Goal: Information Seeking & Learning: Learn about a topic

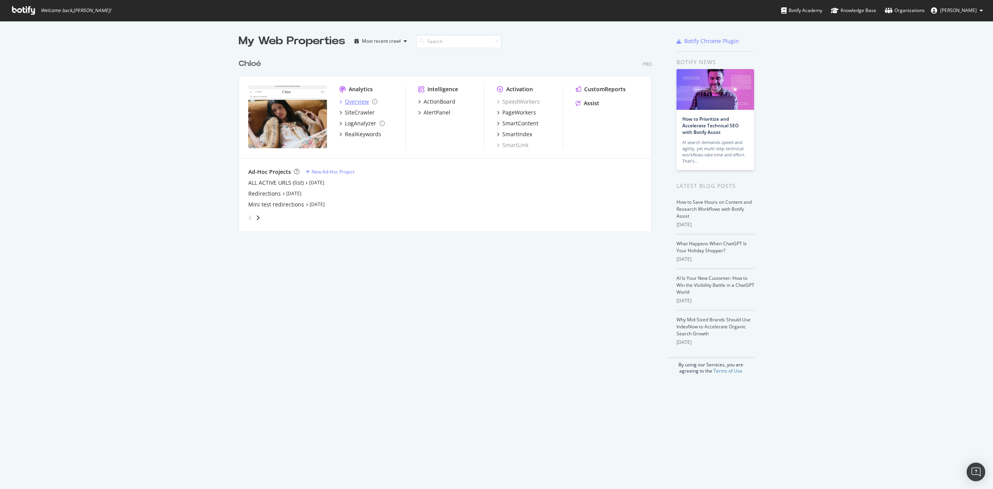
scroll to position [481, 978]
click at [345, 101] on div "Overview" at bounding box center [357, 102] width 24 height 8
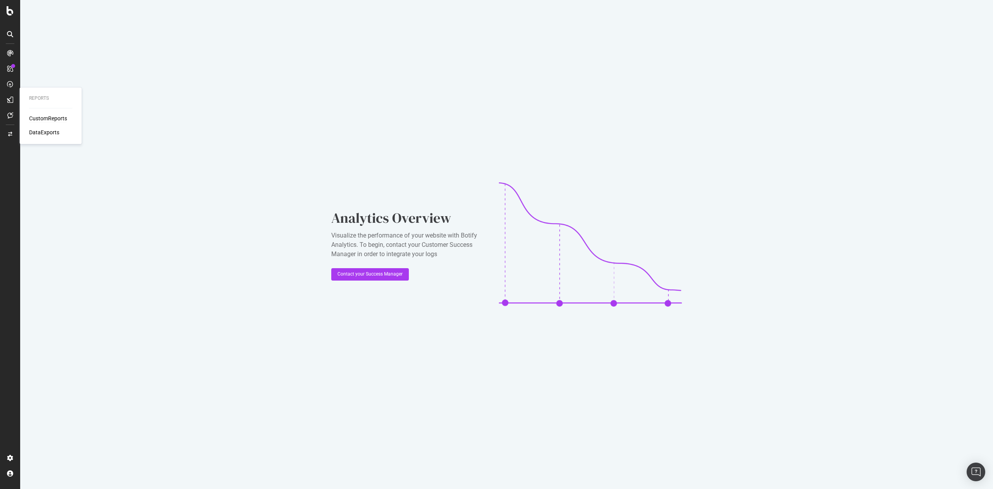
click at [38, 116] on div "CustomReports" at bounding box center [48, 118] width 38 height 8
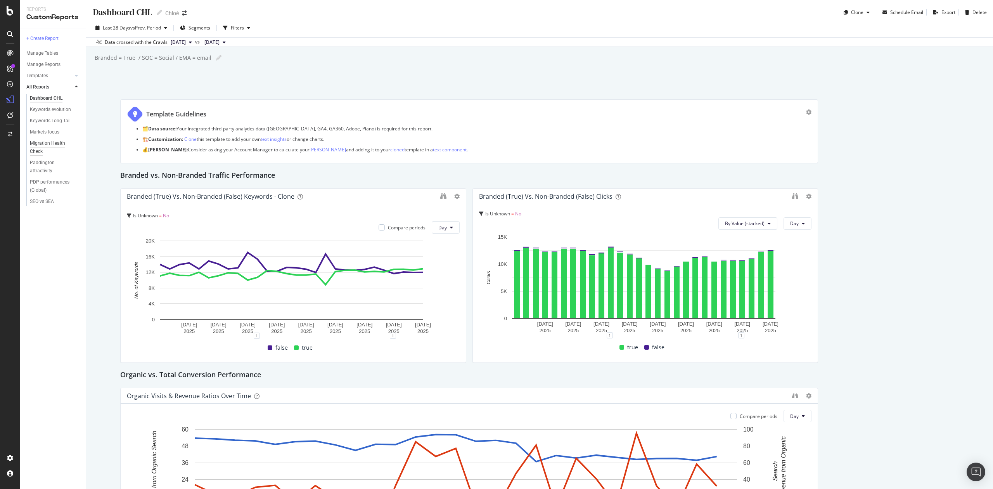
click at [50, 143] on div "Migration Health Check" at bounding box center [51, 147] width 43 height 16
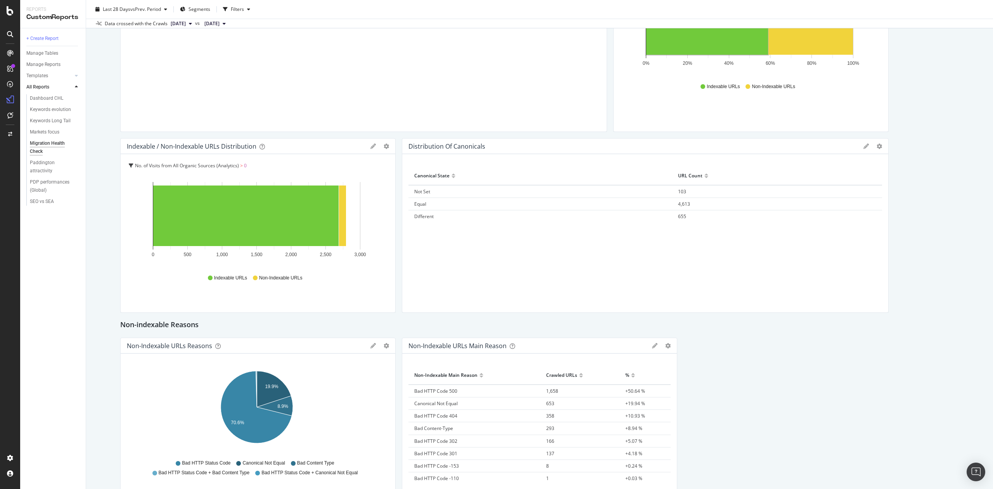
scroll to position [362, 0]
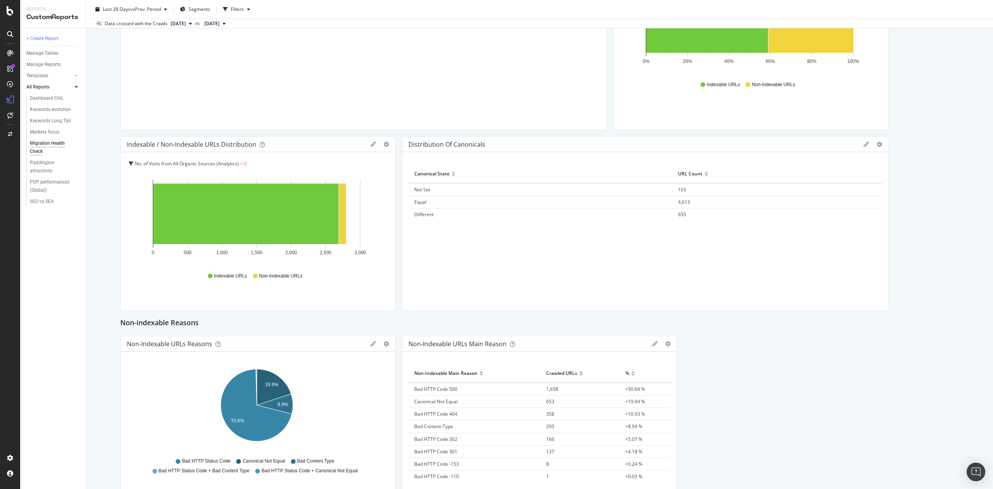
click at [423, 189] on span "Not Set" at bounding box center [422, 189] width 16 height 7
click at [864, 144] on icon at bounding box center [866, 144] width 5 height 5
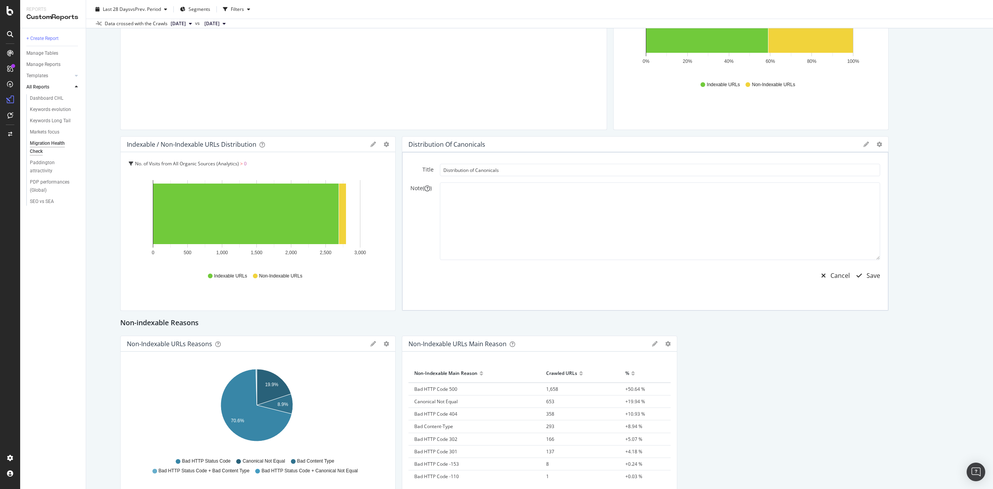
click at [864, 144] on icon at bounding box center [866, 144] width 5 height 5
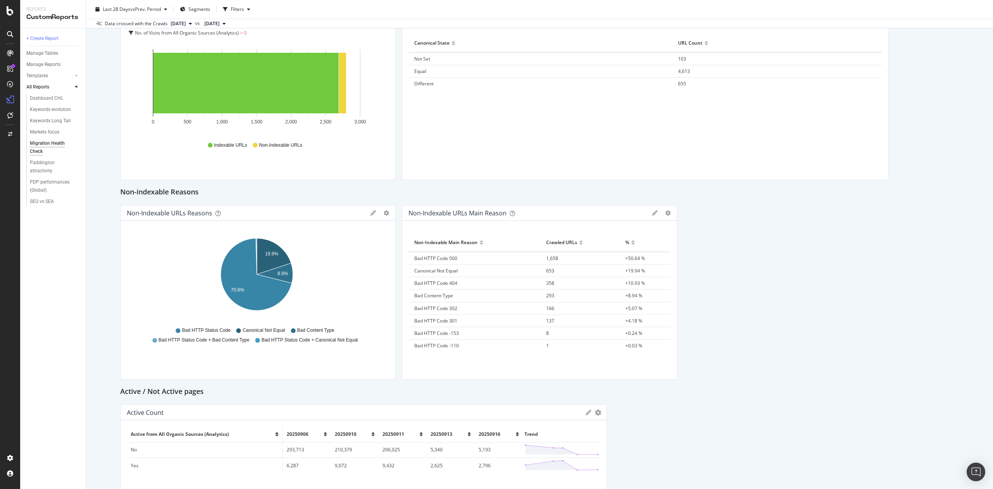
scroll to position [621, 0]
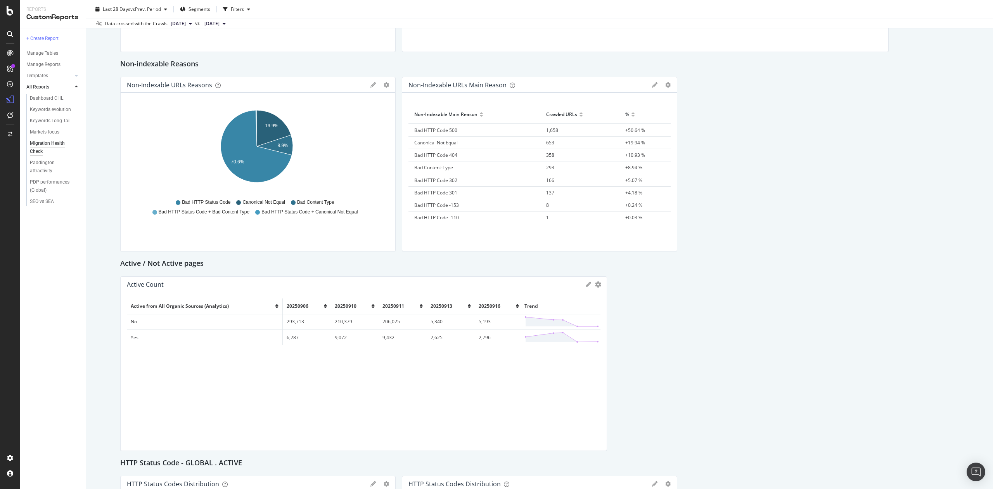
click at [447, 144] on span "Canonical Not Equal" at bounding box center [435, 142] width 43 height 7
click at [450, 140] on span "Canonical Not Equal" at bounding box center [435, 142] width 43 height 7
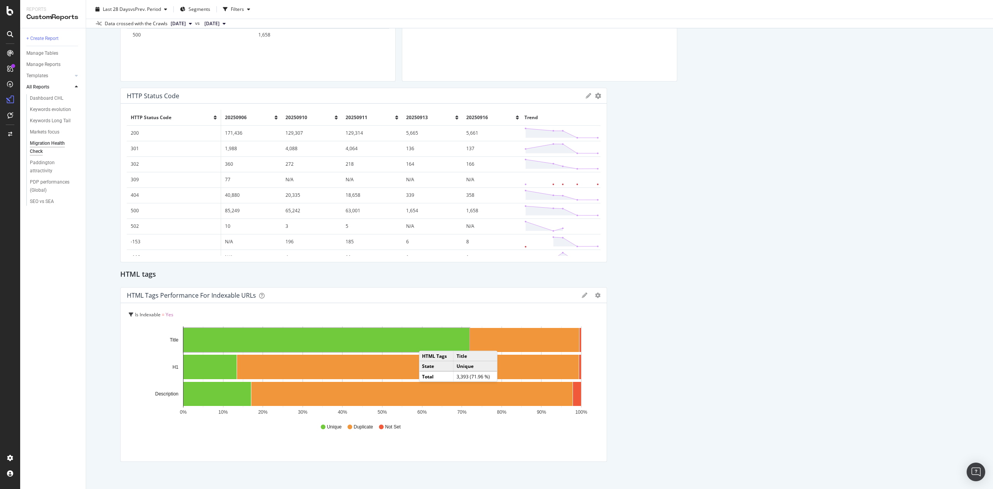
scroll to position [1224, 0]
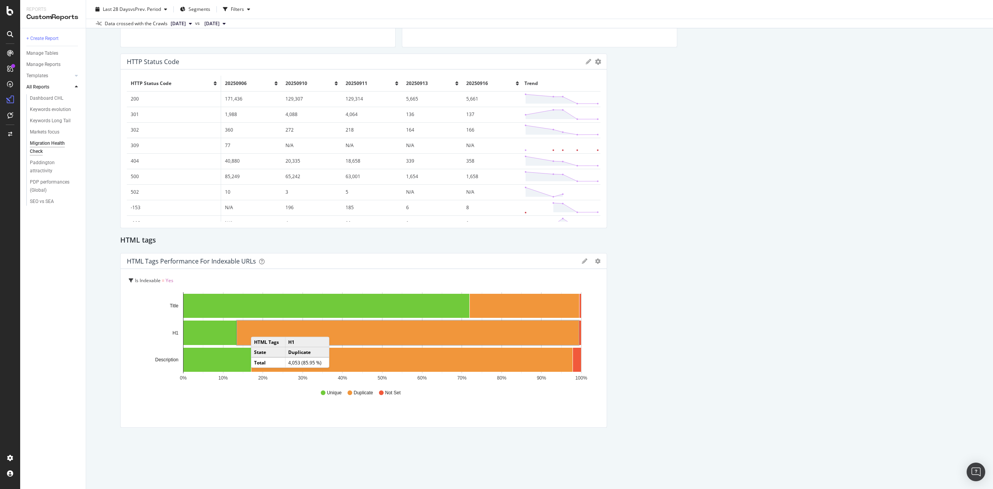
click at [259, 329] on rect "A chart." at bounding box center [408, 333] width 342 height 24
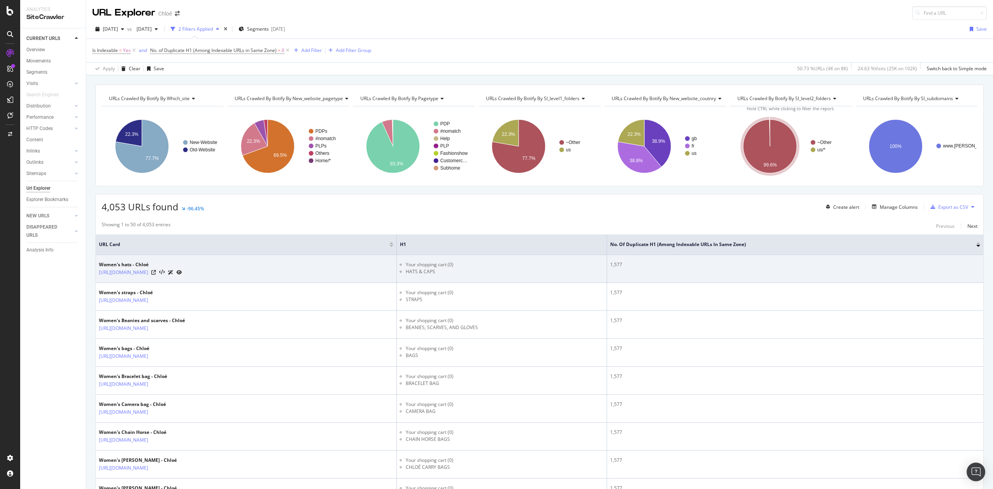
click at [508, 271] on li "HATS & CAPS" at bounding box center [505, 271] width 198 height 7
click at [147, 275] on link "[URL][DOMAIN_NAME]" at bounding box center [123, 273] width 49 height 8
